Goal: Information Seeking & Learning: Understand process/instructions

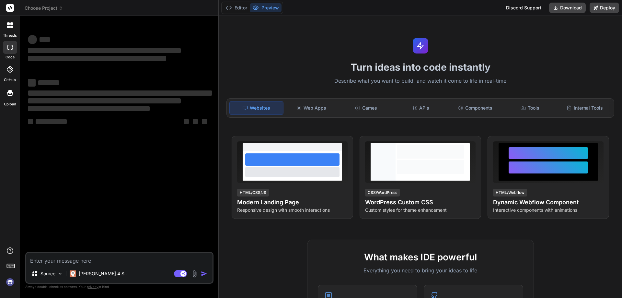
click at [7, 282] on img at bounding box center [10, 281] width 11 height 11
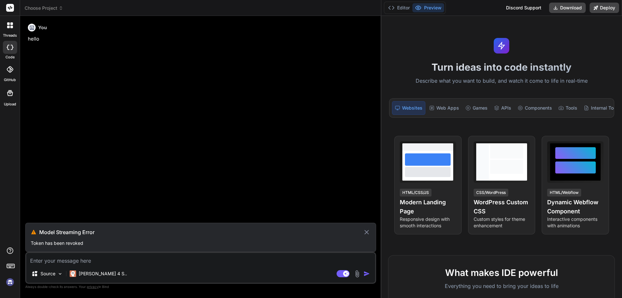
drag, startPoint x: 218, startPoint y: 160, endPoint x: 622, endPoint y: 160, distance: 403.5
click at [622, 160] on div "Choose Project Created with Pixso. Bind AI Web Search Created with Pixso. Code …" at bounding box center [321, 149] width 602 height 298
click at [368, 230] on icon at bounding box center [366, 232] width 7 height 8
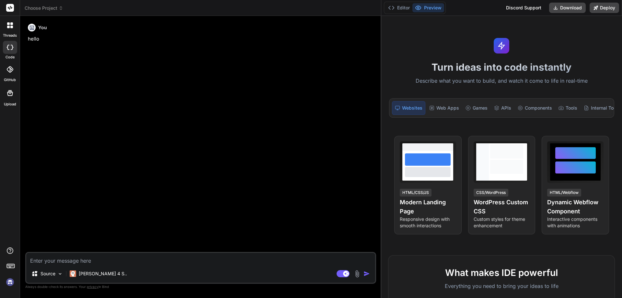
click at [6, 281] on img at bounding box center [10, 281] width 11 height 11
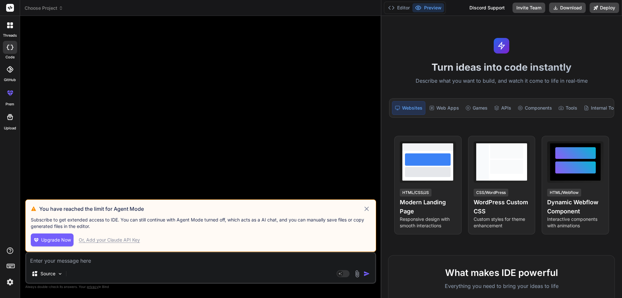
click at [367, 208] on icon at bounding box center [367, 208] width 5 height 5
type textarea "x"
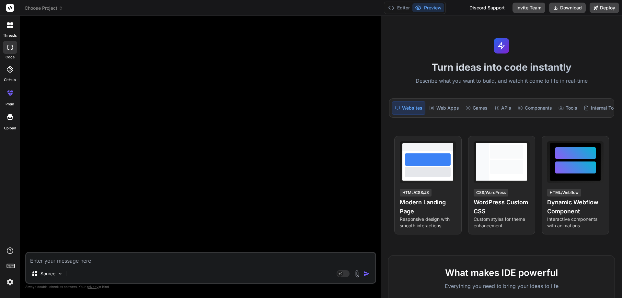
click at [80, 262] on textarea at bounding box center [200, 259] width 349 height 12
type textarea "h"
type textarea "x"
type textarea "he"
type textarea "x"
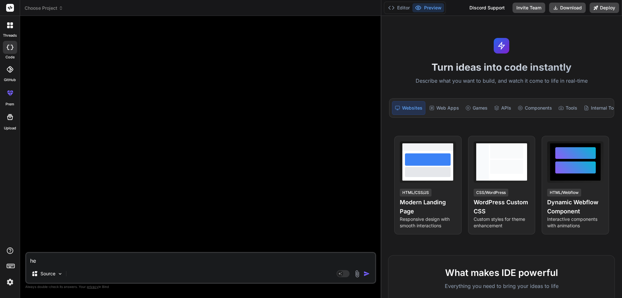
type textarea "hel"
type textarea "x"
type textarea "helo"
type textarea "x"
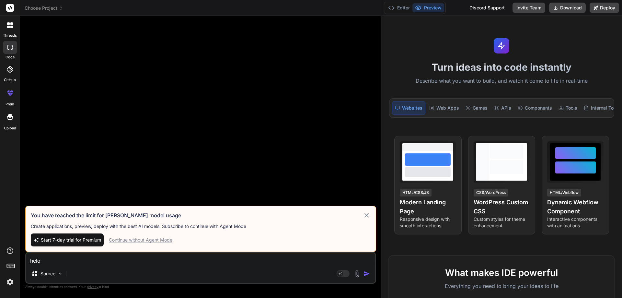
type textarea "helo"
click at [128, 241] on div "Continue without Agent Mode" at bounding box center [141, 240] width 64 height 6
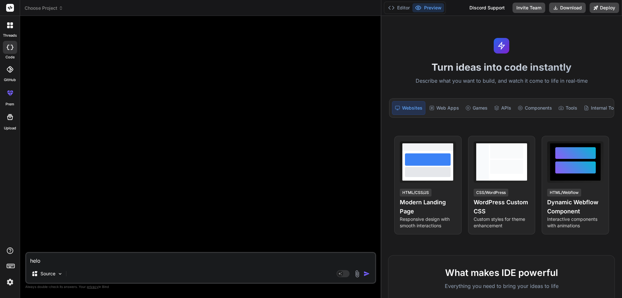
click at [366, 275] on img "button" at bounding box center [367, 273] width 6 height 6
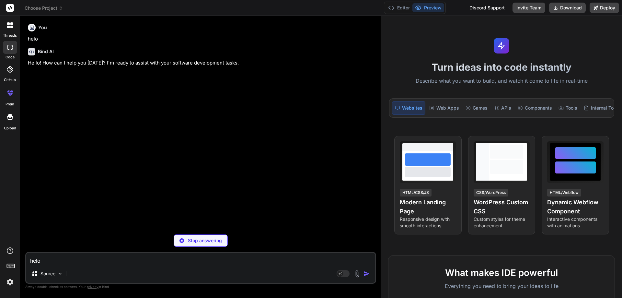
type textarea "x"
click at [110, 255] on textarea "helo" at bounding box center [200, 259] width 349 height 12
type textarea "h"
type textarea "x"
type textarea "ho"
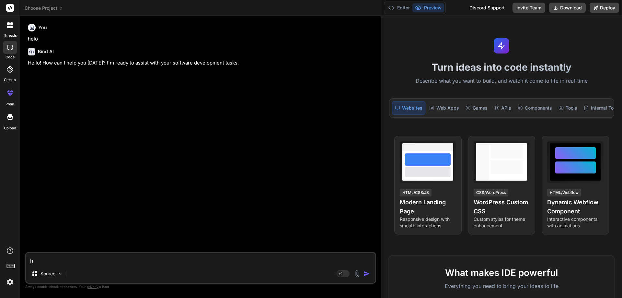
type textarea "x"
type textarea "how"
type textarea "x"
type textarea "how"
type textarea "x"
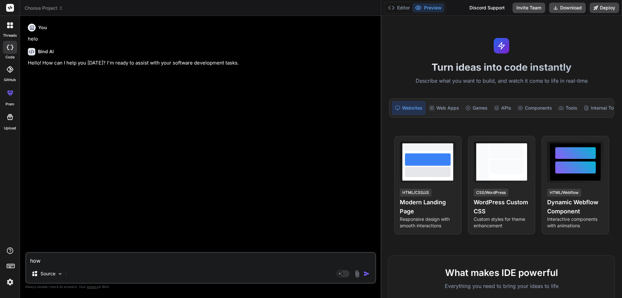
type textarea "how t"
type textarea "x"
type textarea "how to"
type textarea "x"
type textarea "how to"
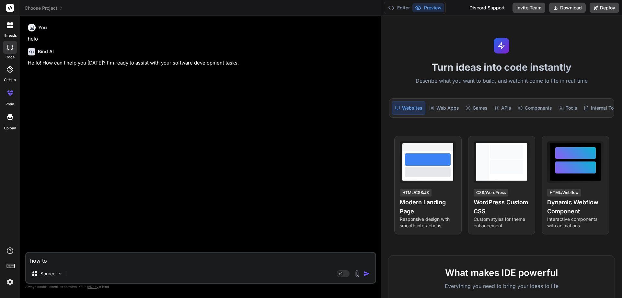
type textarea "x"
type textarea "how to m"
type textarea "x"
type textarea "how to mo"
type textarea "x"
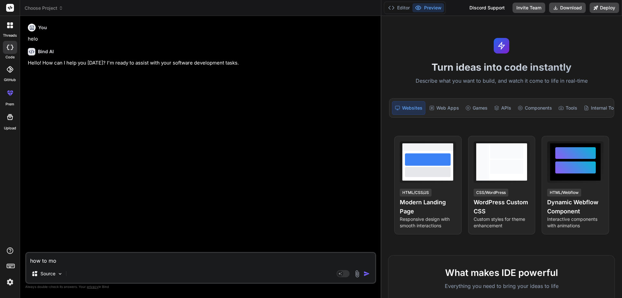
type textarea "how to mod"
type textarea "x"
type textarea "how to modi"
type textarea "x"
type textarea "how to modif"
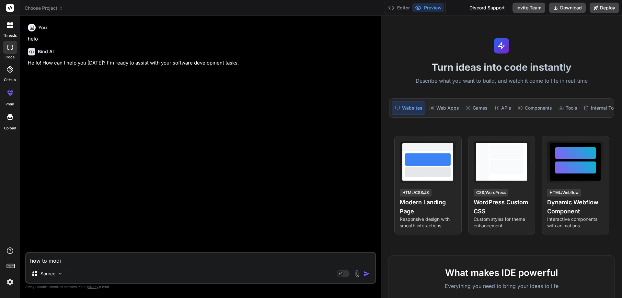
type textarea "x"
type textarea "how to modify"
type textarea "x"
type textarea "how to modify"
type textarea "x"
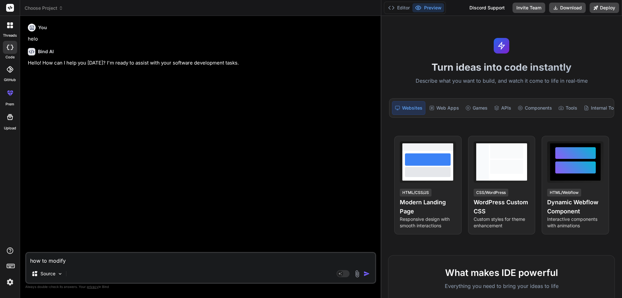
type textarea "how to modify p"
type textarea "x"
type textarea "how to modify pd"
type textarea "x"
type textarea "how to modify pdf"
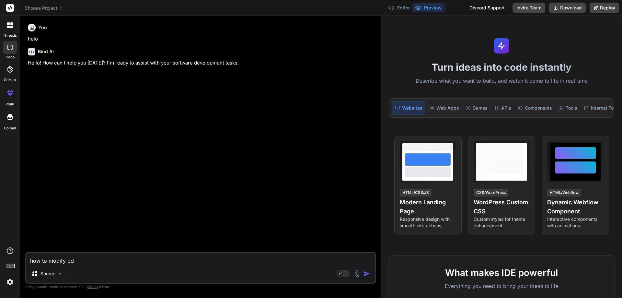
type textarea "x"
type textarea "how to modify pdf"
type textarea "x"
type textarea "how to modify pdf"
type textarea "x"
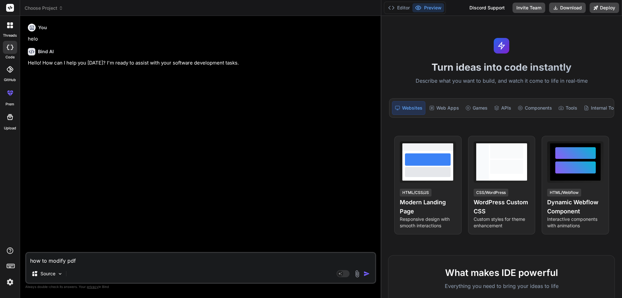
type textarea "how to modify pd"
type textarea "x"
type textarea "how to modify p"
type textarea "x"
type textarea "how to modify"
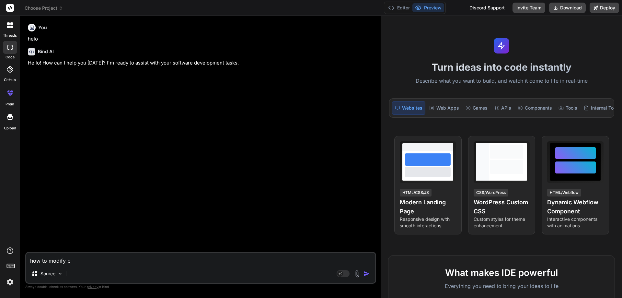
type textarea "x"
type textarea "how to modify d"
type textarea "x"
type textarea "how to modify df"
type textarea "x"
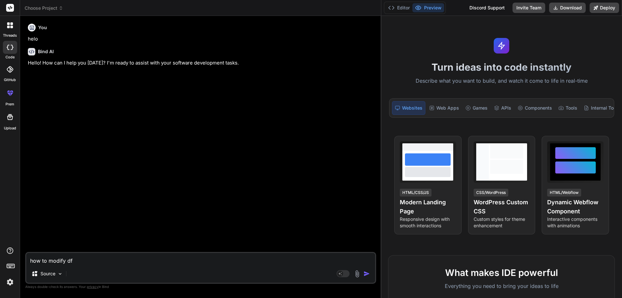
type textarea "how to modify dfy"
type textarea "x"
type textarea "how to modify dfy"
type textarea "x"
type textarea "how to modify dfy"
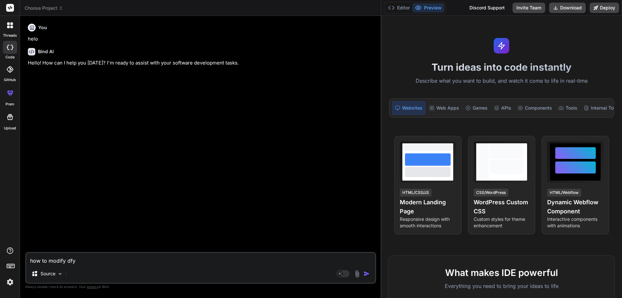
type textarea "x"
type textarea "how to modify df"
type textarea "x"
type textarea "how to modify d"
type textarea "x"
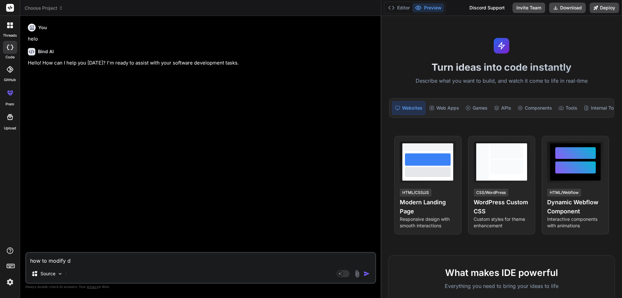
type textarea "how to modify"
type textarea "x"
type textarea "how to modify g"
type textarea "x"
type textarea "how to modify ge"
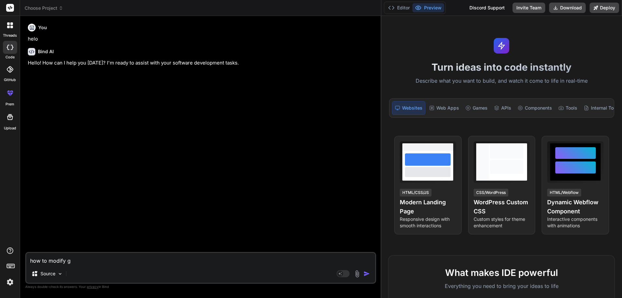
type textarea "x"
type textarea "how to modify gen"
type textarea "x"
type textarea "how to modify genr"
type textarea "x"
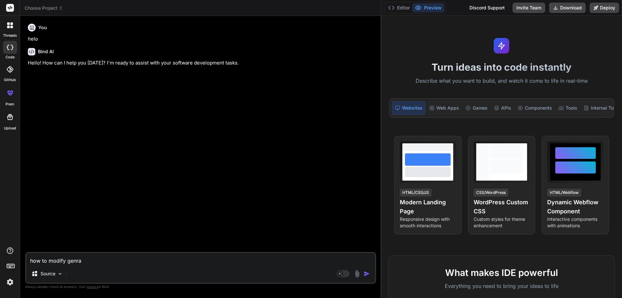
type textarea "how to modify genrat"
type textarea "x"
type textarea "how to modify genrate"
type textarea "x"
type textarea "how to modify genratep"
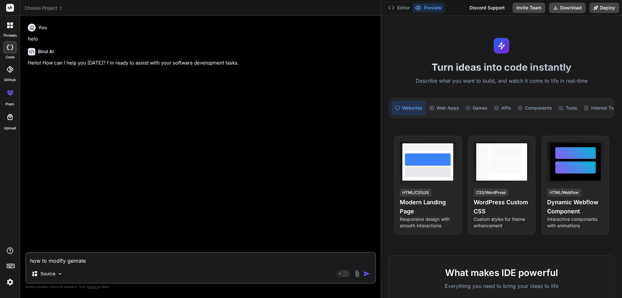
type textarea "x"
type textarea "how to modify genratepd"
type textarea "x"
type textarea "how to modify genratepdf"
type textarea "x"
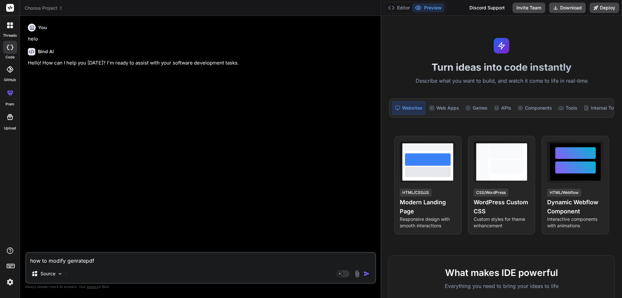
type textarea "how to modify genratepdf"
type textarea "x"
type textarea "how to modify genratepdf f"
type textarea "x"
type textarea "how to modify genratepdf fu"
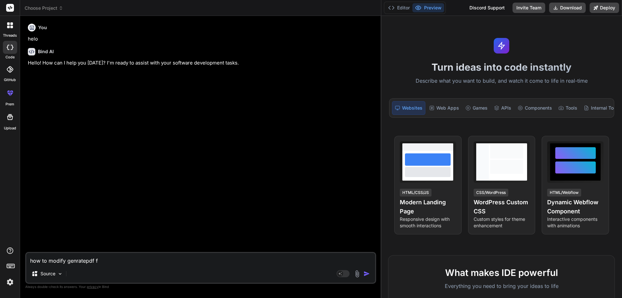
type textarea "x"
type textarea "how to modify genratepdf fun"
type textarea "x"
type textarea "how to modify genratepdf func"
type textarea "x"
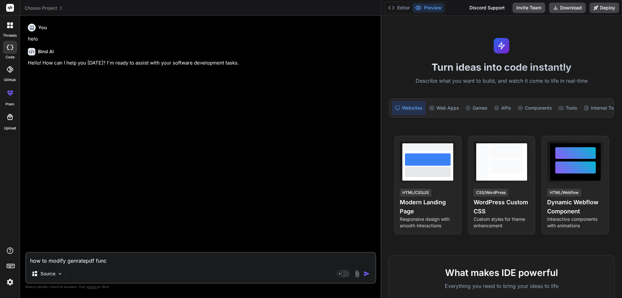
type textarea "how to modify genratepdf funct"
type textarea "x"
type textarea "how to modify genratepdf functi"
type textarea "x"
type textarea "how to modify genratepdf functio"
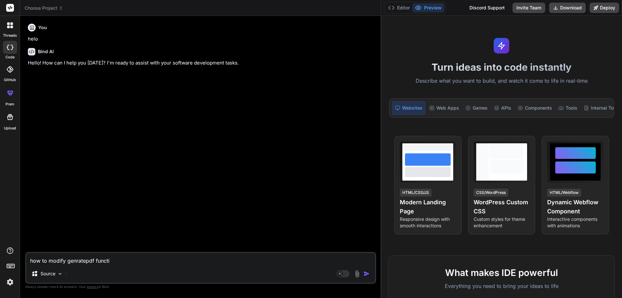
type textarea "x"
type textarea "how to modify genratepdf function"
type textarea "x"
type textarea "how to modify genratepdf function"
type textarea "x"
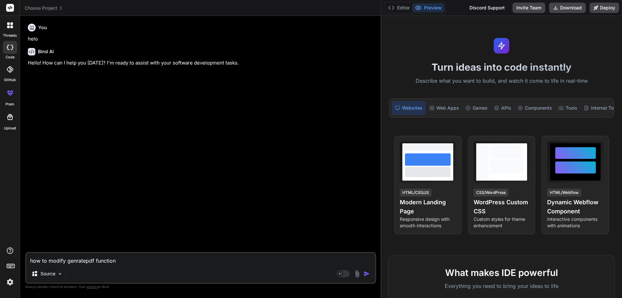
type textarea "how to modify genratepdf function u"
type textarea "x"
type textarea "how to modify genratepdf function us"
type textarea "x"
type textarea "how to modify genratepdf function usi"
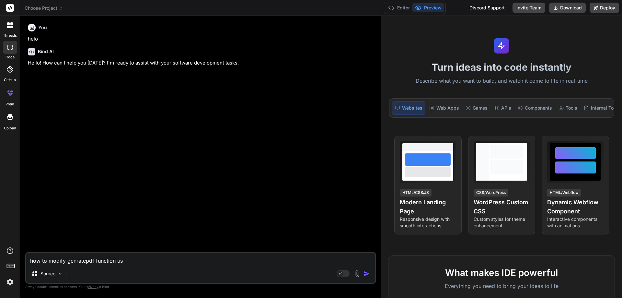
type textarea "x"
type textarea "how to modify genratepdf function usin"
type textarea "x"
type textarea "how to modify genratepdf function using"
type textarea "x"
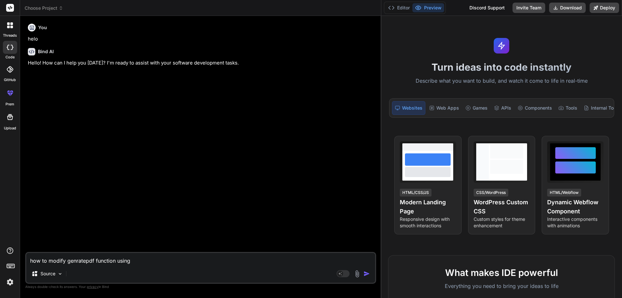
type textarea "how to modify genratepdf function using"
type textarea "x"
type textarea "how to modify genratepdf function using b"
type textarea "x"
type textarea "how to modify genratepdf function using be"
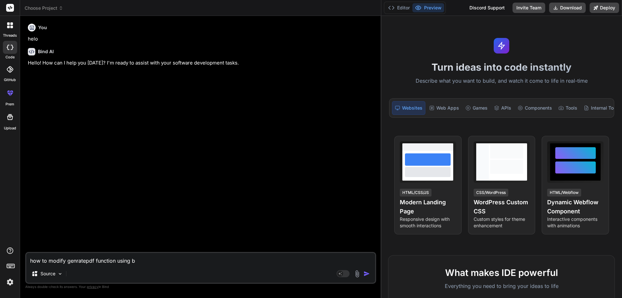
type textarea "x"
type textarea "how to modify genratepdf function using bel"
type textarea "x"
type textarea "how to modify genratepdf function using belo"
type textarea "x"
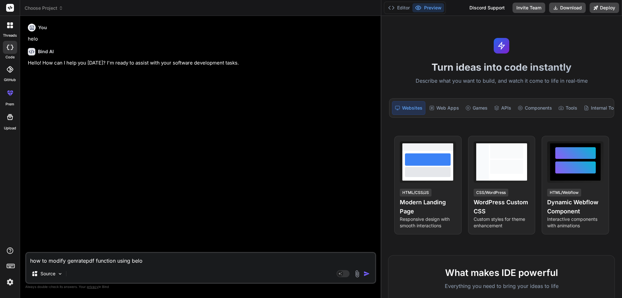
type textarea "how to modify genratepdf function using below"
type textarea "x"
type textarea "how to modify genratepdf function using below"
type textarea "x"
type textarea "how to modify genratepdf function using below c"
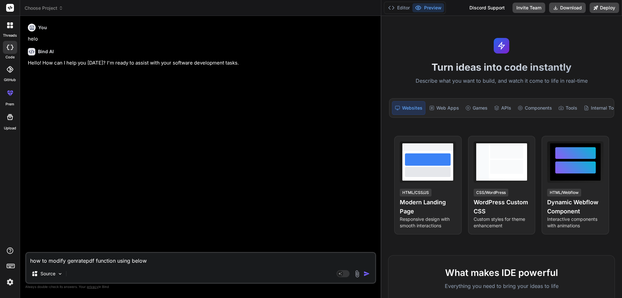
type textarea "x"
type textarea "how to modify genratepdf function using below co"
type textarea "x"
type textarea "how to modify genratepdf function using below cod"
type textarea "x"
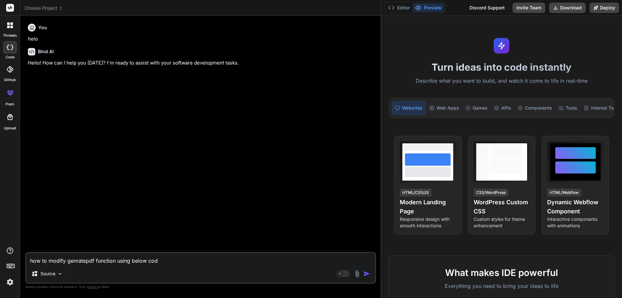
type textarea "how to modify genratepdf function using below code"
type textarea "x"
type textarea "how to modify genratepdf function using below code"
type textarea "x"
type textarea "how to modify genratepdf function using below code a"
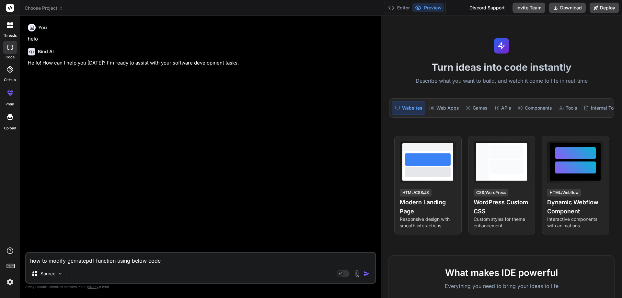
type textarea "x"
type textarea "how to modify genratepdf function using below code an"
type textarea "x"
type textarea "how to modify genratepdf function using below code and"
type textarea "x"
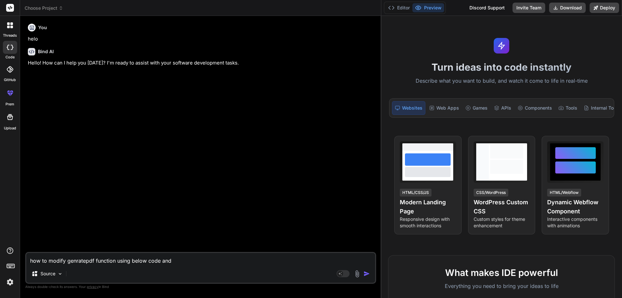
type textarea "how to modify genratepdf function using below code and"
type textarea "x"
type textarea "how to modify genratepdf function using below code and"
type textarea "x"
type textarea "how to modify genratepdf function using below code an"
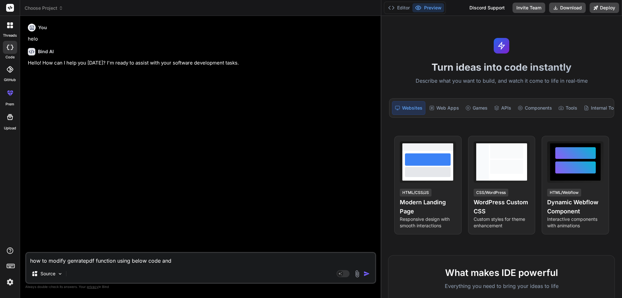
type textarea "x"
type textarea "how to modify genratepdf function using below code a"
type textarea "x"
type textarea "how to modify genratepdf function using below code"
type textarea "x"
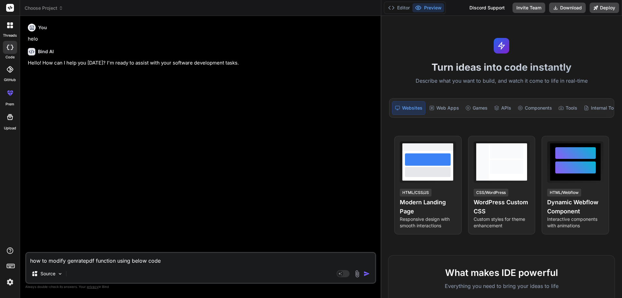
type textarea "how to modify genratepdf function using below code a"
type textarea "x"
type textarea "how to modify genratepdf function using below code as"
type textarea "x"
type textarea "how to modify genratepdf function using below code as"
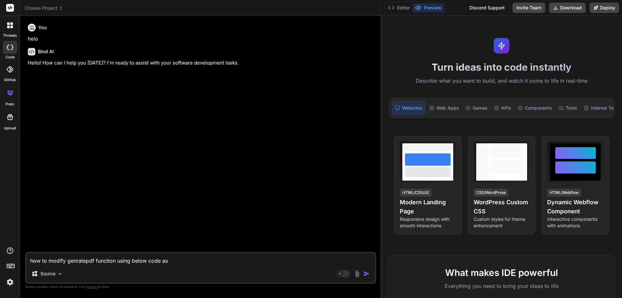
type textarea "x"
type textarea "how to modify genratepdf function using below code as p"
type textarea "x"
type textarea "how to modify genratepdf function using below code as pe"
type textarea "x"
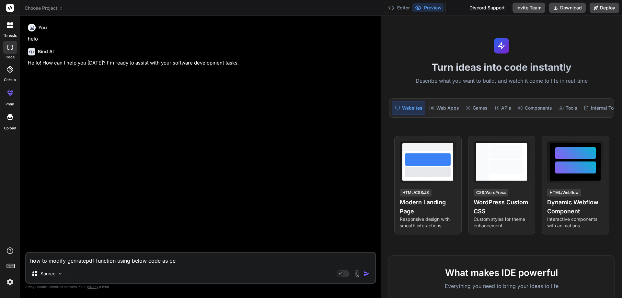
type textarea "how to modify genratepdf function using below code as per"
type textarea "x"
type textarea "how to modify genratepdf function using below code as per"
type textarea "x"
type textarea "how to modify genratepdf function using below code as per i"
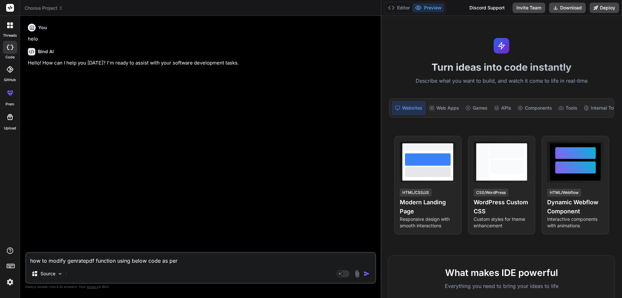
type textarea "x"
type textarea "how to modify genratepdf function using below code as per in"
type textarea "x"
type textarea "how to modify genratepdf function using below code as per int"
type textarea "x"
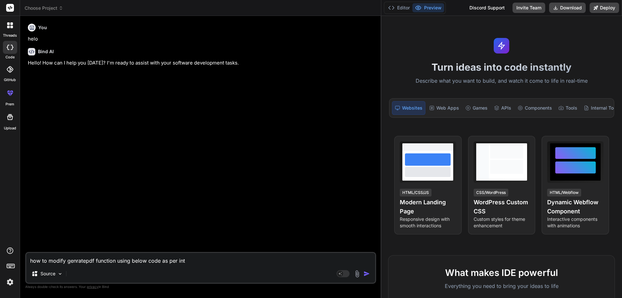
type textarea "how to modify genratepdf function using below code as per inte"
type textarea "x"
type textarea "how to modify genratepdf function using below code as per integ"
type textarea "x"
type textarea "how to modify genratepdf function using below code as per integr"
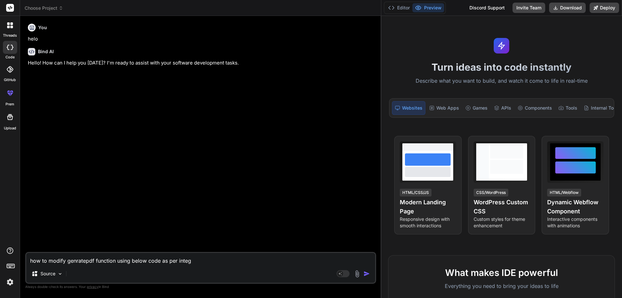
type textarea "x"
type textarea "how to modify genratepdf function using below code as per integra"
type textarea "x"
type textarea "how to modify genratepdf function using below code as per integrat"
type textarea "x"
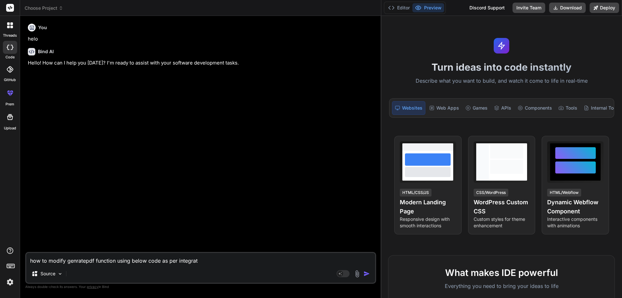
type textarea "how to modify genratepdf function using below code as per integrate"
type textarea "x"
type textarea "how to modify genratepdf function using below code as per integrate"
type textarea "x"
type textarea "how to modify genratepdf function using below code as per integrate f"
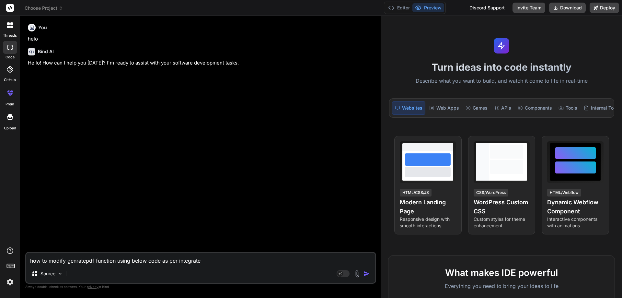
type textarea "x"
type textarea "how to modify genratepdf function using below code as per integrate fo"
type textarea "x"
type textarea "how to modify genratepdf function using below code as per integrate fon"
type textarea "x"
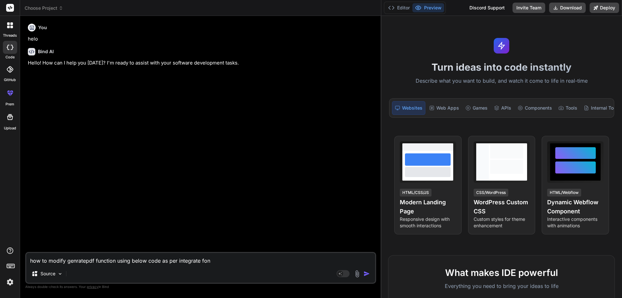
type textarea "how to modify genratepdf function using below code as per integrate font"
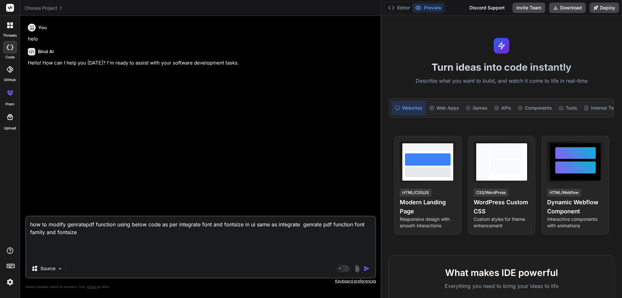
paste textarea "import { useRef, useState, useEffect } from "react"; import { Col, Container, R…"
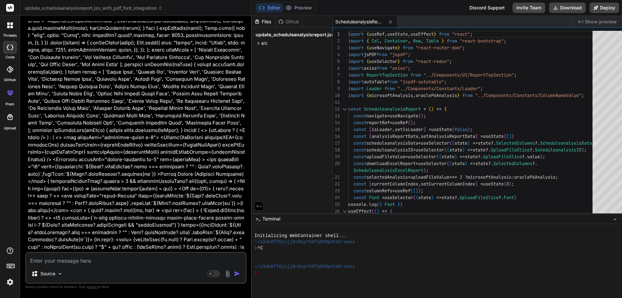
scroll to position [509, 0]
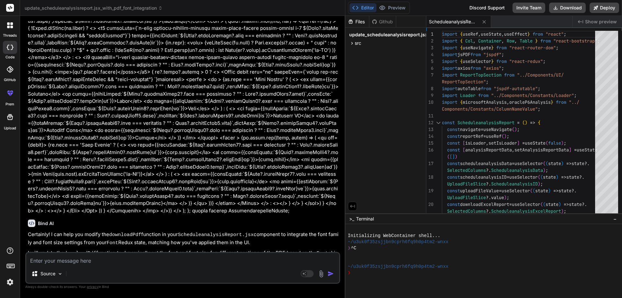
drag, startPoint x: 380, startPoint y: 181, endPoint x: 336, endPoint y: 178, distance: 44.5
click at [336, 178] on div "Bind AI Web Search Created with Pixso. Code Generator You helo Bind AI Hello! H…" at bounding box center [182, 157] width 325 height 282
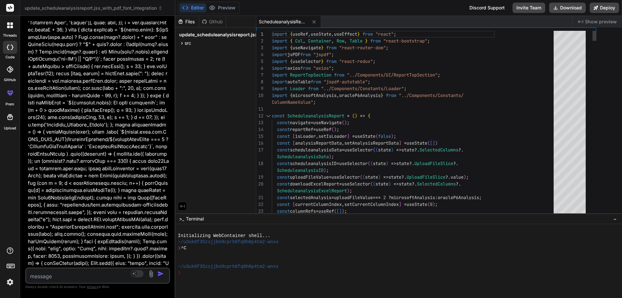
scroll to position [574, 0]
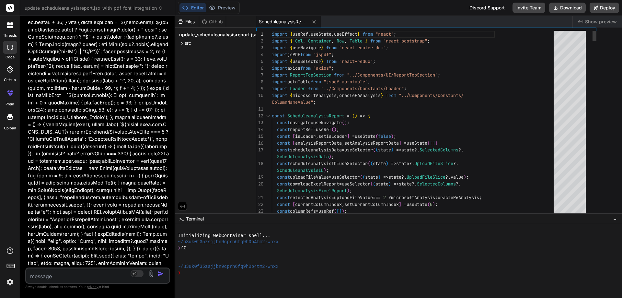
drag, startPoint x: 344, startPoint y: 150, endPoint x: 86, endPoint y: 151, distance: 258.3
click at [86, 151] on div "Bind AI Web Search Created with Pixso. Code Generator You helo Bind AI Hello! H…" at bounding box center [97, 157] width 155 height 282
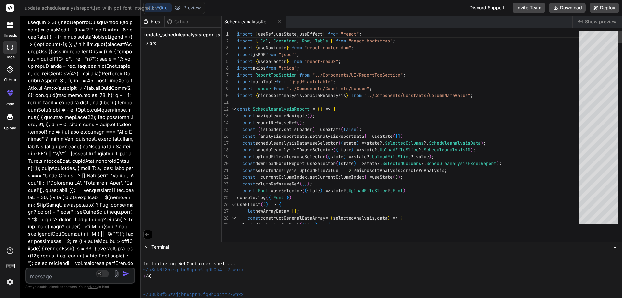
drag, startPoint x: 407, startPoint y: 213, endPoint x: 406, endPoint y: 310, distance: 97.2
click at [406, 298] on html "threads code GitHub prem Upload update_scheduleanalysisreport.jsx_with_pdf_font…" at bounding box center [311, 149] width 622 height 298
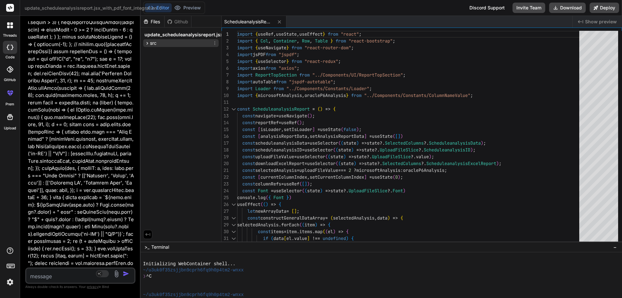
click at [148, 42] on icon at bounding box center [148, 44] width 6 height 6
click at [171, 51] on span "ScheduleanalysisReport.jsx" at bounding box center [186, 52] width 59 height 8
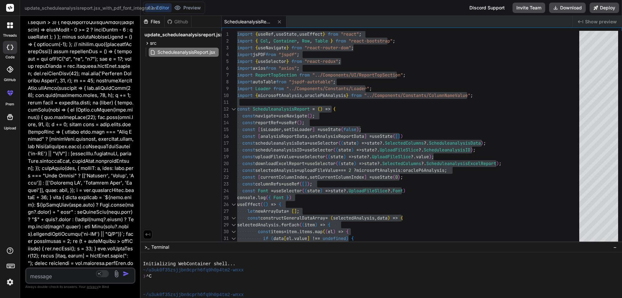
drag, startPoint x: 140, startPoint y: 216, endPoint x: 168, endPoint y: 209, distance: 28.8
click at [141, 209] on div "Bind AI Web Search Created with Pixso. Code Generator You helo Bind AI Hello! H…" at bounding box center [80, 157] width 121 height 282
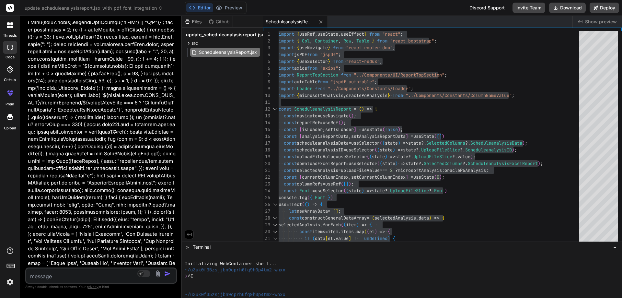
click at [72, 275] on textarea at bounding box center [88, 274] width 125 height 12
drag, startPoint x: 81, startPoint y: 271, endPoint x: 70, endPoint y: 270, distance: 11.4
click at [70, 270] on textarea "as per font size also update margin for dowload pdf function" at bounding box center [88, 270] width 125 height 19
click at [88, 270] on textarea "as per font size update margin for dowload pdf function" at bounding box center [88, 270] width 125 height 19
click at [167, 273] on img "button" at bounding box center [167, 273] width 6 height 6
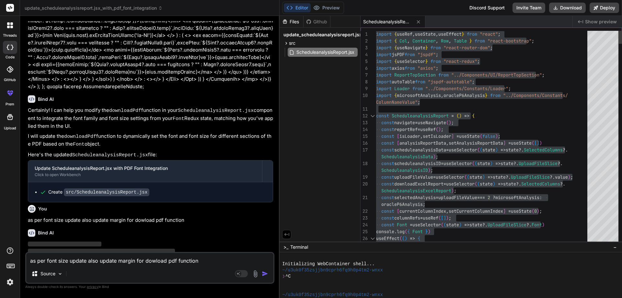
scroll to position [787, 0]
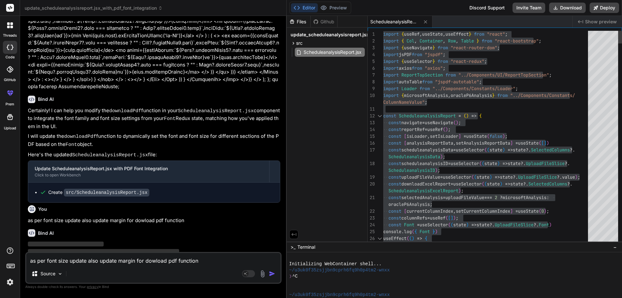
drag, startPoint x: 182, startPoint y: 182, endPoint x: 275, endPoint y: 181, distance: 93.3
click at [275, 181] on div "Bind AI Web Search Created with Pixso. Code Generator You helo Bind AI Hello! H…" at bounding box center [153, 157] width 267 height 282
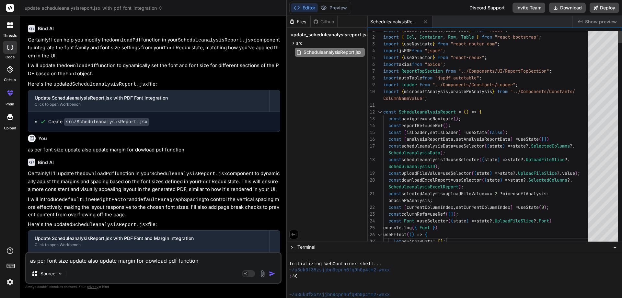
scroll to position [0, 0]
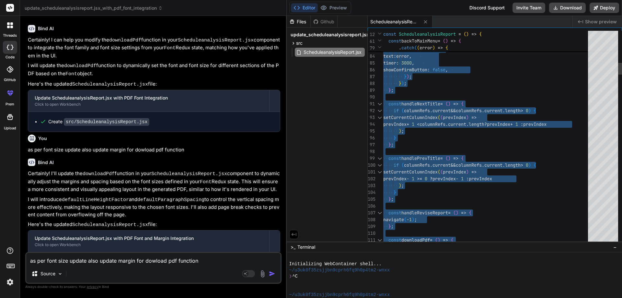
drag, startPoint x: 513, startPoint y: 241, endPoint x: 556, endPoint y: 310, distance: 81.8
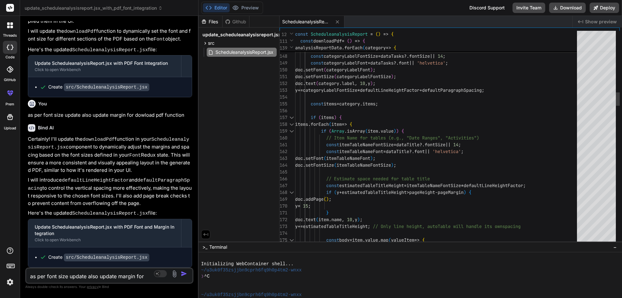
drag, startPoint x: 286, startPoint y: 124, endPoint x: 175, endPoint y: 130, distance: 111.6
click at [171, 126] on div "Bind AI Web Search Created with Pixso. Code Generator You helo Bind AI Hello! H…" at bounding box center [109, 157] width 179 height 282
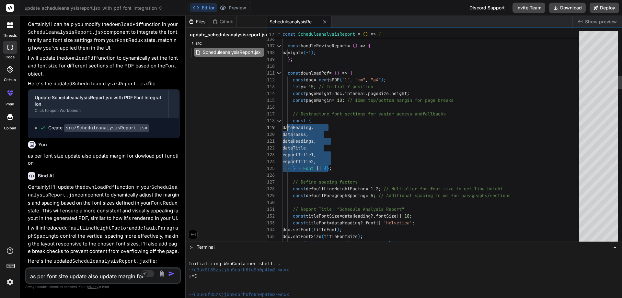
drag, startPoint x: 345, startPoint y: 168, endPoint x: 290, endPoint y: 119, distance: 73.9
click at [124, 275] on textarea "as per font size update also update margin for dowload pdf function" at bounding box center [90, 274] width 128 height 12
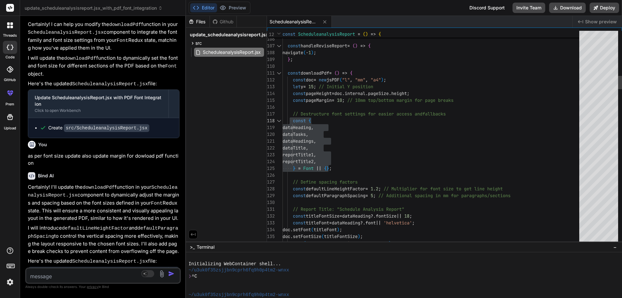
paste textarea "const { dataHeading, dataTasks, dataHeadings, dataTitle, reportTitle1, reportTi…"
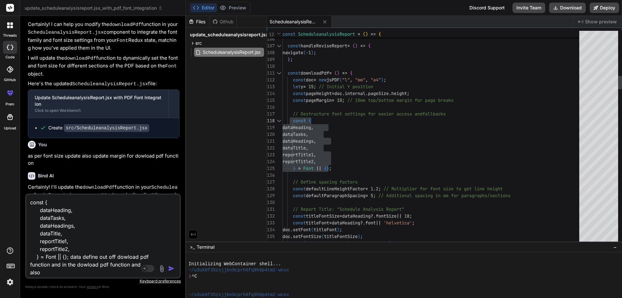
scroll to position [1, 0]
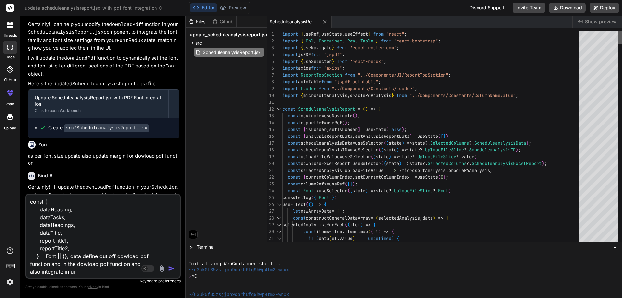
click at [622, 31] on div at bounding box center [620, 37] width 4 height 13
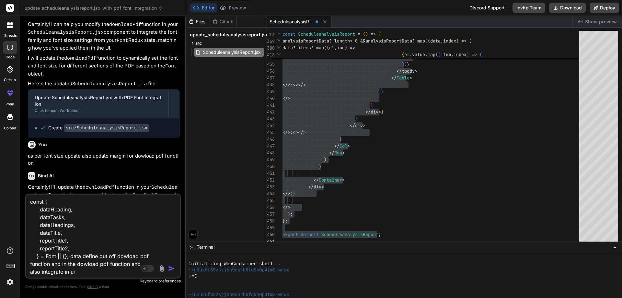
click at [173, 268] on img "button" at bounding box center [171, 268] width 6 height 6
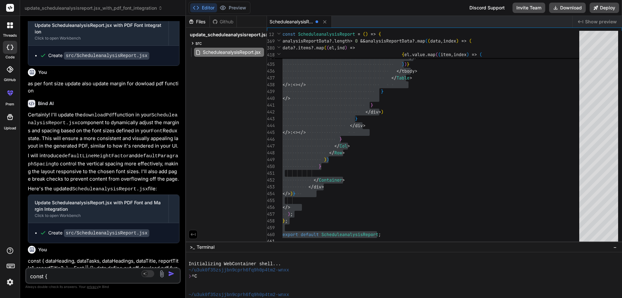
scroll to position [1505, 0]
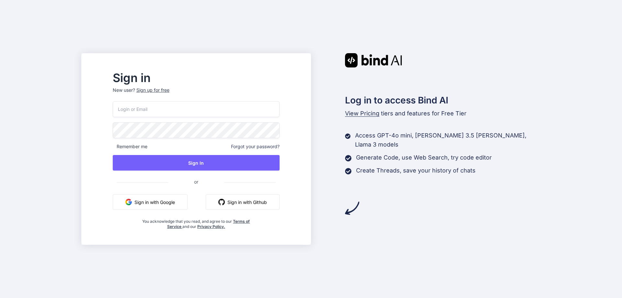
click at [190, 108] on input "email" at bounding box center [196, 109] width 167 height 16
type input "[EMAIL_ADDRESS][DOMAIN_NAME]"
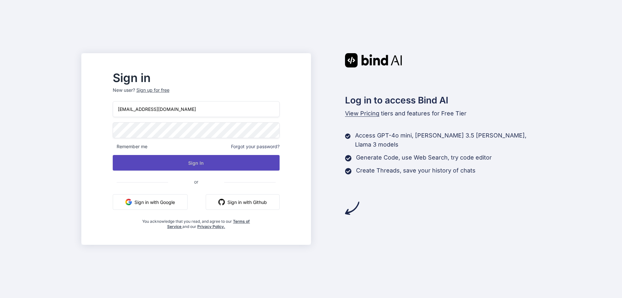
click at [215, 162] on button "Sign In" at bounding box center [196, 163] width 167 height 16
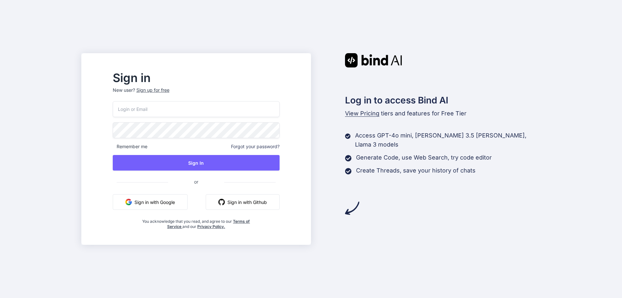
click at [165, 113] on input "email" at bounding box center [196, 109] width 167 height 16
type input "[EMAIL_ADDRESS][DOMAIN_NAME]"
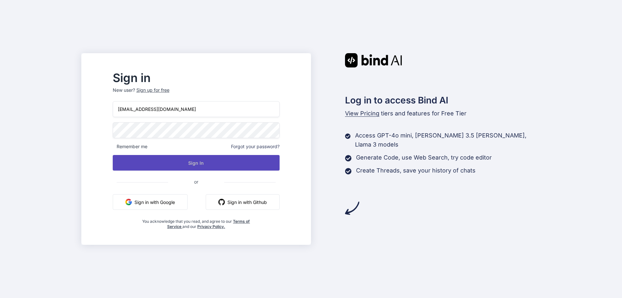
click at [217, 162] on button "Sign In" at bounding box center [196, 163] width 167 height 16
